Goal: Task Accomplishment & Management: Manage account settings

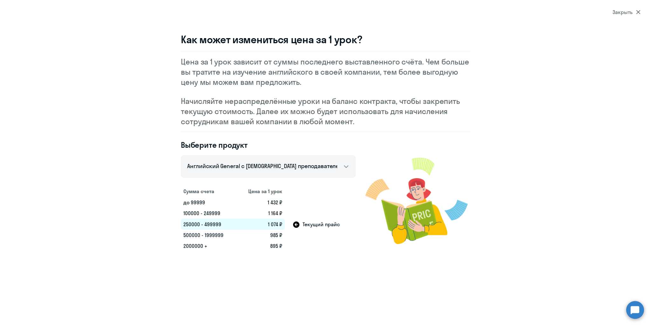
select select "english_adult_not_native_speaker"
click at [638, 11] on icon at bounding box center [638, 12] width 4 height 4
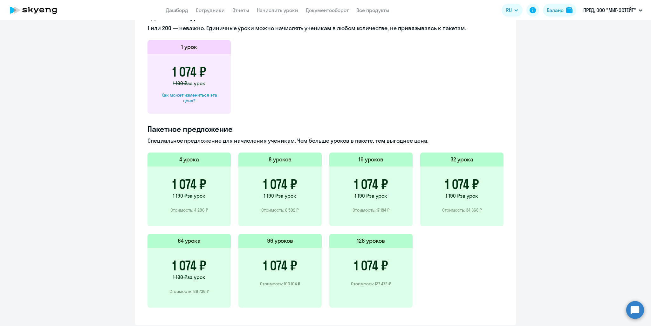
scroll to position [327, 0]
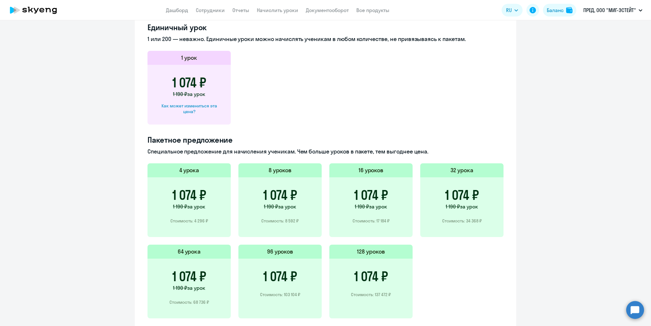
click at [402, 201] on div "1 074 ₽ 1 190 ₽ за урок Стоимость: 17 184 ₽" at bounding box center [370, 207] width 83 height 60
click at [364, 200] on h3 "1 074 ₽" at bounding box center [371, 195] width 34 height 15
click at [192, 94] on span "за урок" at bounding box center [196, 94] width 18 height 6
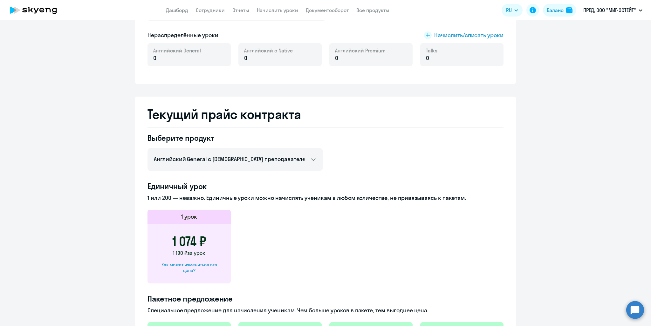
scroll to position [9, 0]
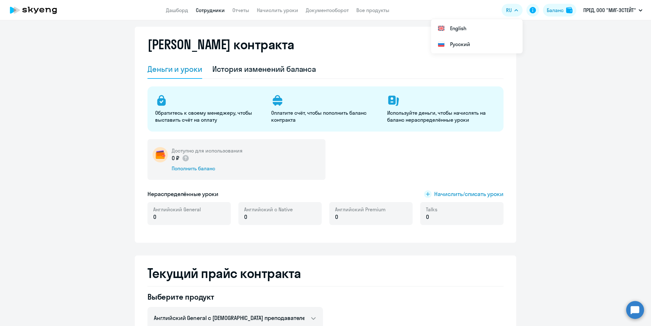
click at [213, 9] on link "Сотрудники" at bounding box center [210, 10] width 29 height 6
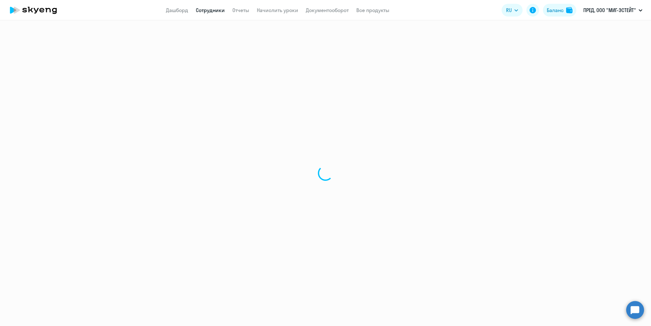
select select "30"
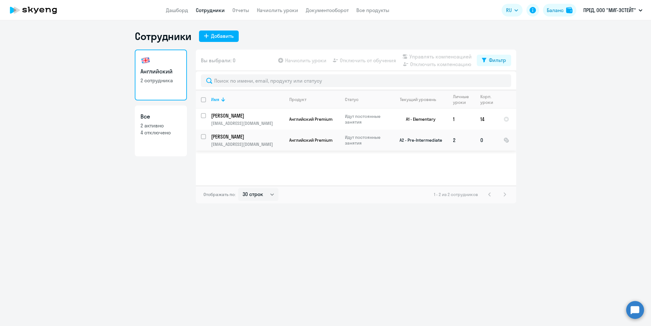
click at [204, 136] on input "select row 36976895" at bounding box center [207, 140] width 13 height 13
checkbox input "true"
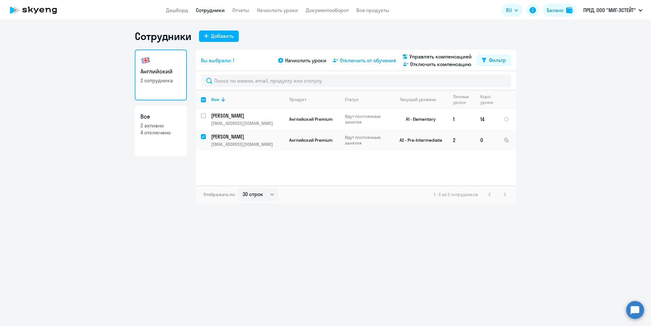
click at [361, 60] on span "Отключить от обучения" at bounding box center [368, 61] width 56 height 8
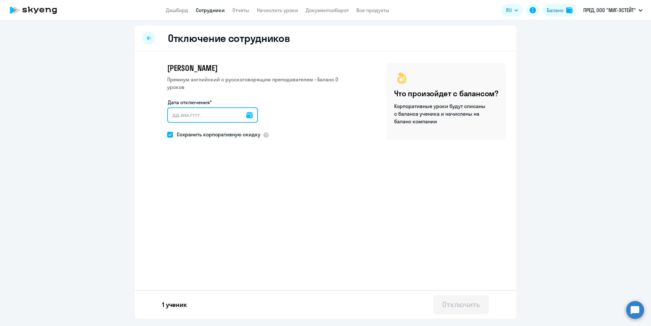
click at [251, 118] on input "Дата отключения*" at bounding box center [212, 114] width 91 height 15
click at [249, 116] on icon at bounding box center [249, 115] width 6 height 6
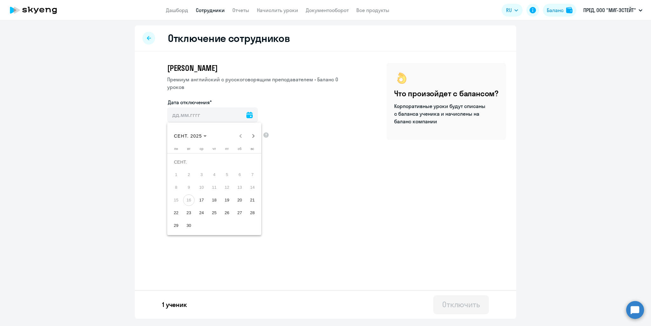
click at [176, 199] on span "15" at bounding box center [175, 200] width 11 height 11
click at [201, 199] on span "17" at bounding box center [201, 200] width 11 height 11
type input "[DATE]"
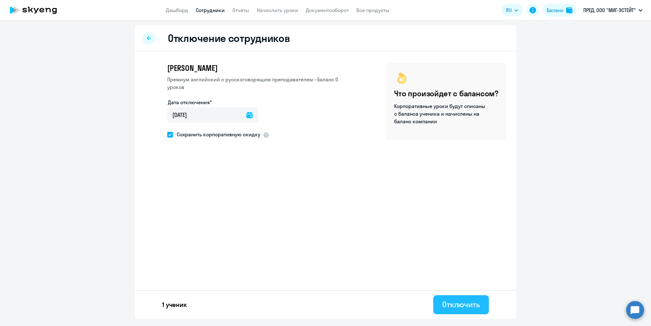
click at [478, 308] on div "Отключить" at bounding box center [461, 305] width 38 height 10
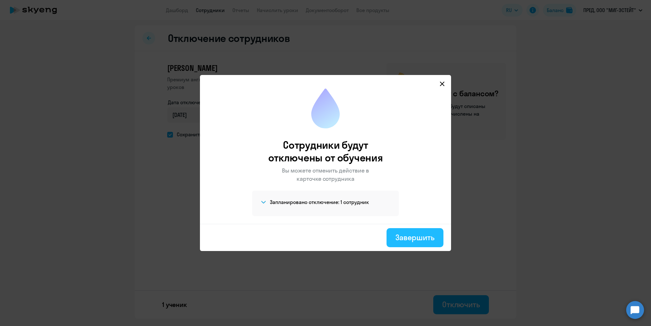
click at [423, 237] on div "Завершить" at bounding box center [415, 237] width 39 height 10
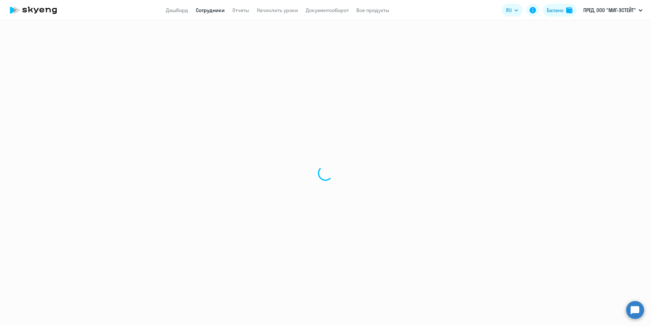
select select "30"
